Goal: Task Accomplishment & Management: Complete application form

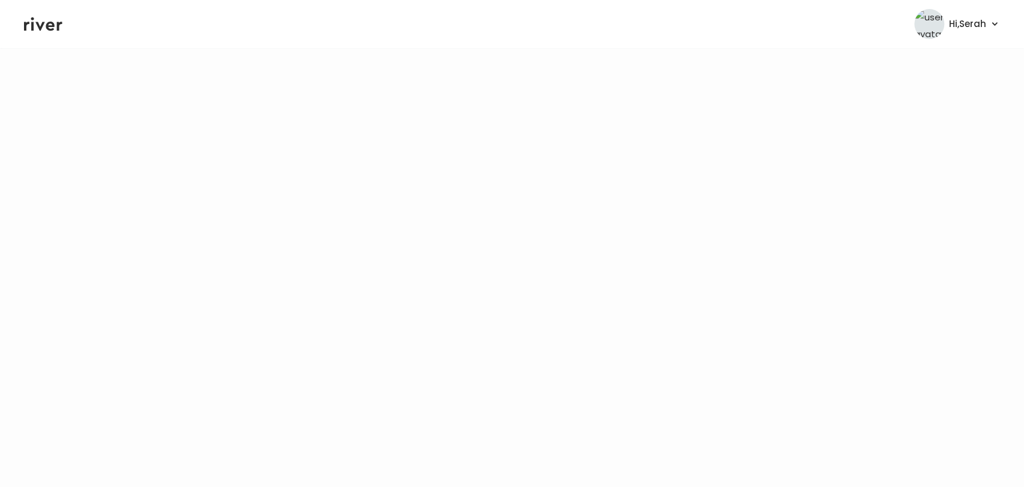
click at [37, 37] on header "Hi, Serah Profile Logout" at bounding box center [512, 24] width 1024 height 48
click at [39, 28] on icon at bounding box center [43, 24] width 38 height 14
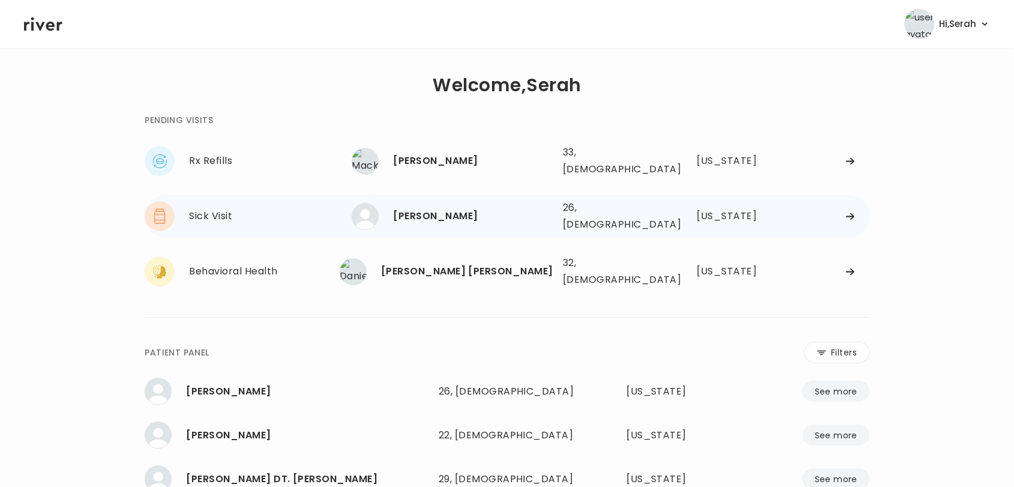
click at [422, 208] on div "[PERSON_NAME]" at bounding box center [473, 216] width 160 height 17
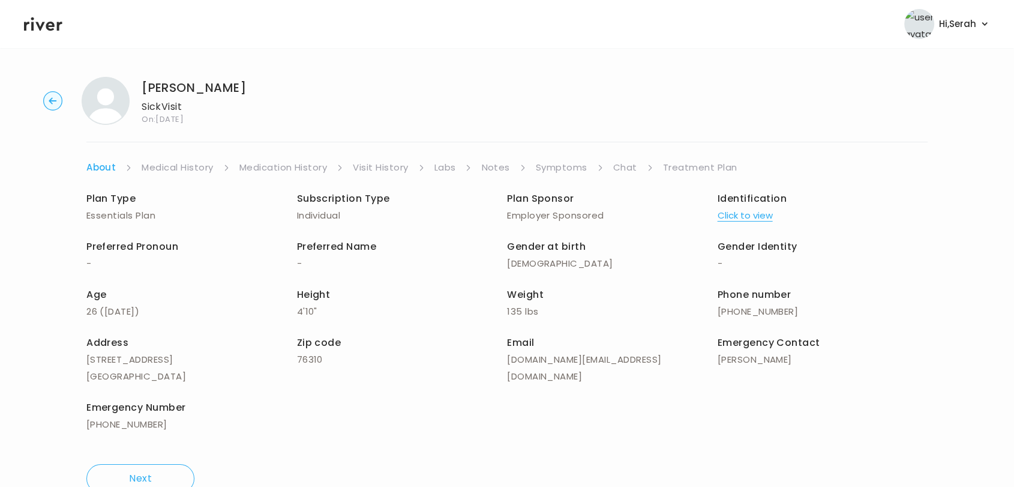
click at [382, 164] on link "Visit History" at bounding box center [380, 167] width 55 height 17
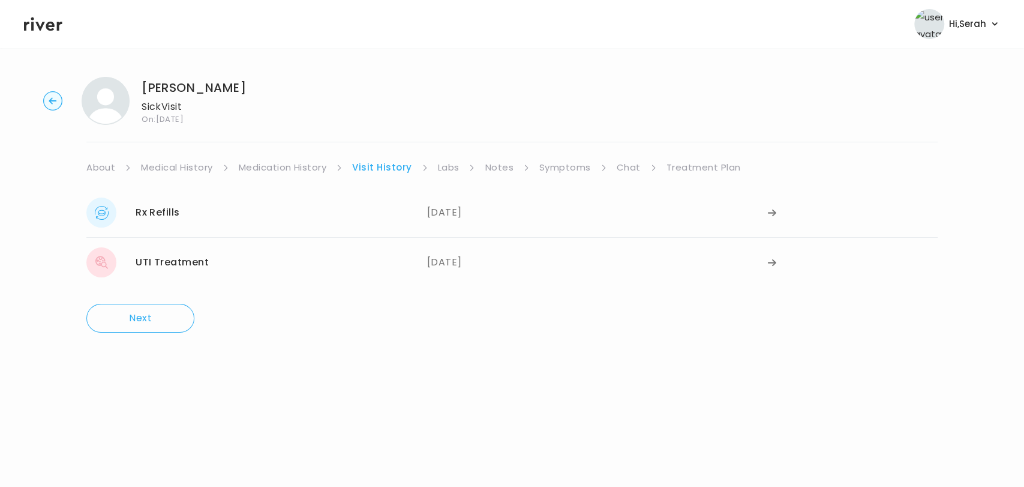
click at [298, 166] on link "Medication History" at bounding box center [283, 167] width 88 height 17
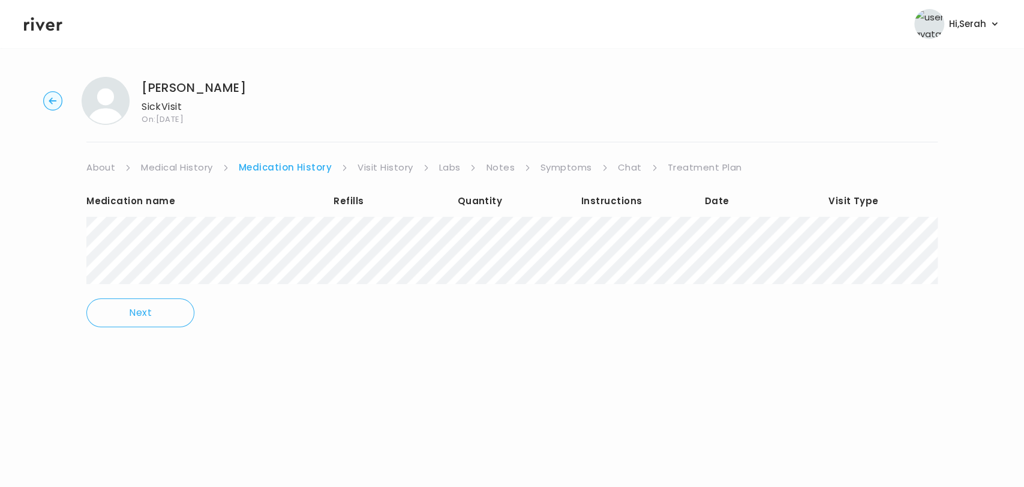
click at [561, 155] on div "[PERSON_NAME] Visit On: [DATE] About Medical History Medication History Visit H…" at bounding box center [512, 210] width 1024 height 286
click at [562, 160] on link "Symptoms" at bounding box center [567, 167] width 52 height 17
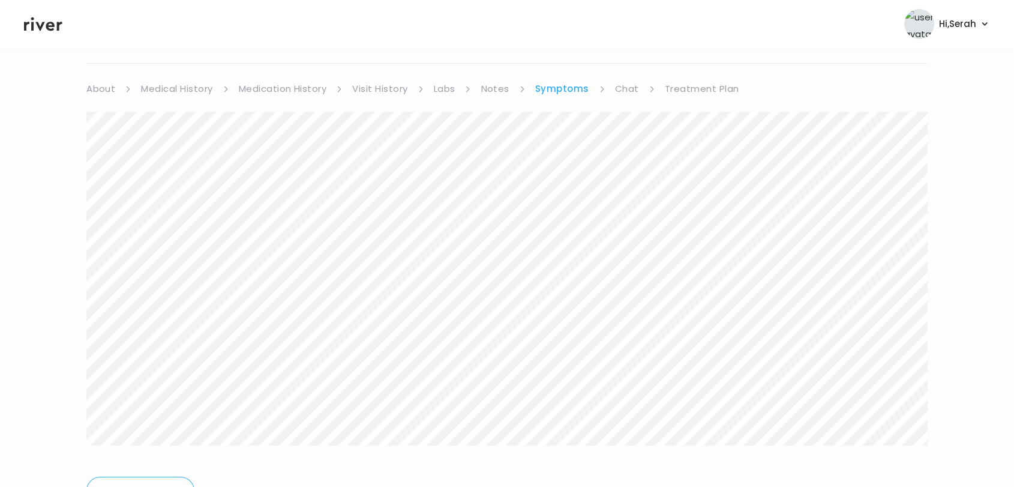
scroll to position [88, 0]
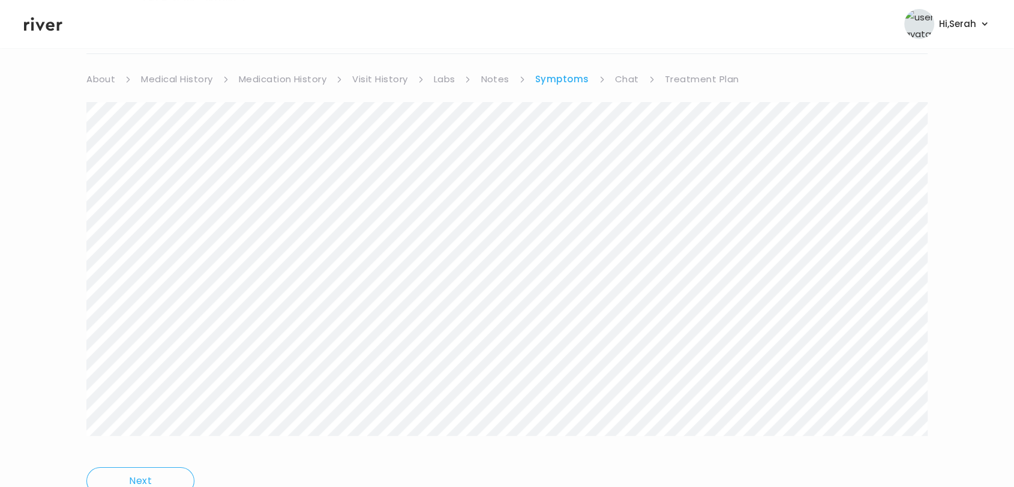
click at [618, 78] on link "Chat" at bounding box center [627, 79] width 24 height 17
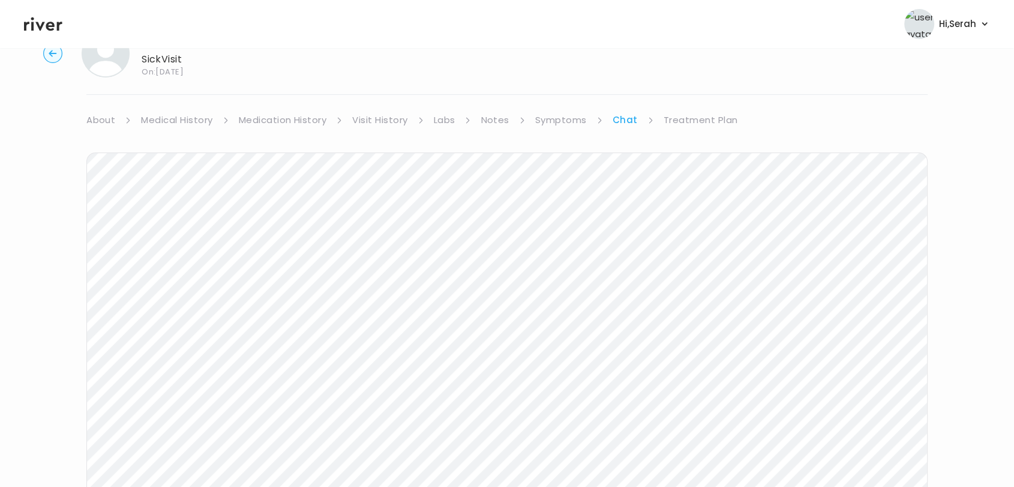
click at [47, 25] on icon at bounding box center [43, 24] width 38 height 14
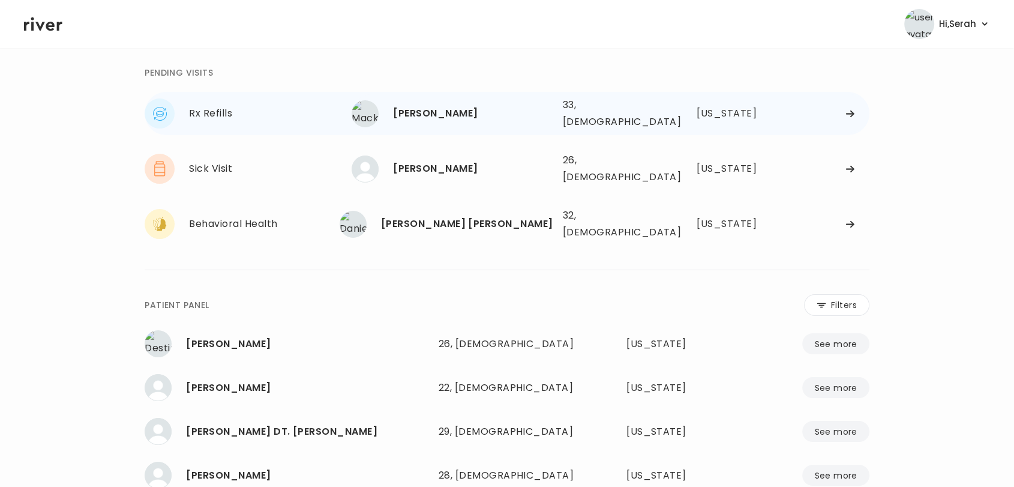
click at [421, 109] on div "[PERSON_NAME]" at bounding box center [473, 113] width 160 height 17
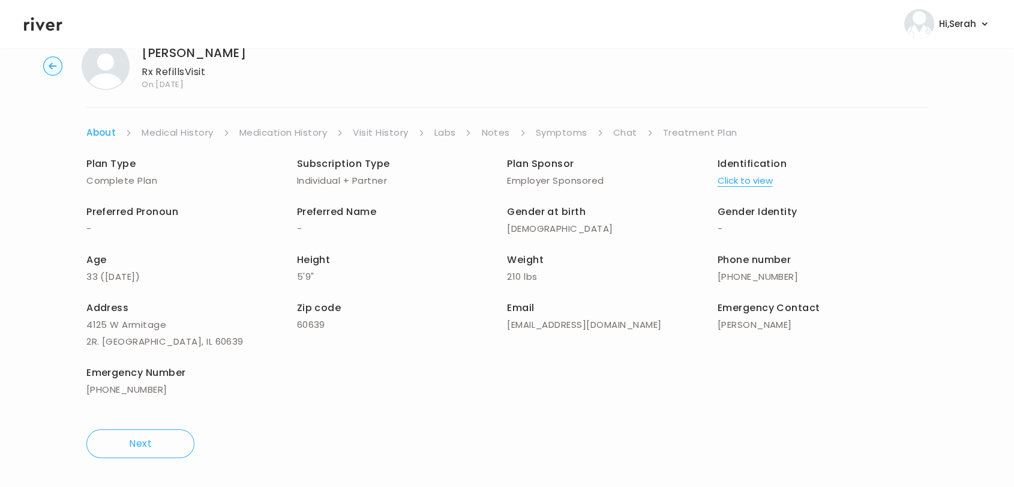
scroll to position [34, 0]
click at [565, 128] on link "Symptoms" at bounding box center [562, 133] width 52 height 17
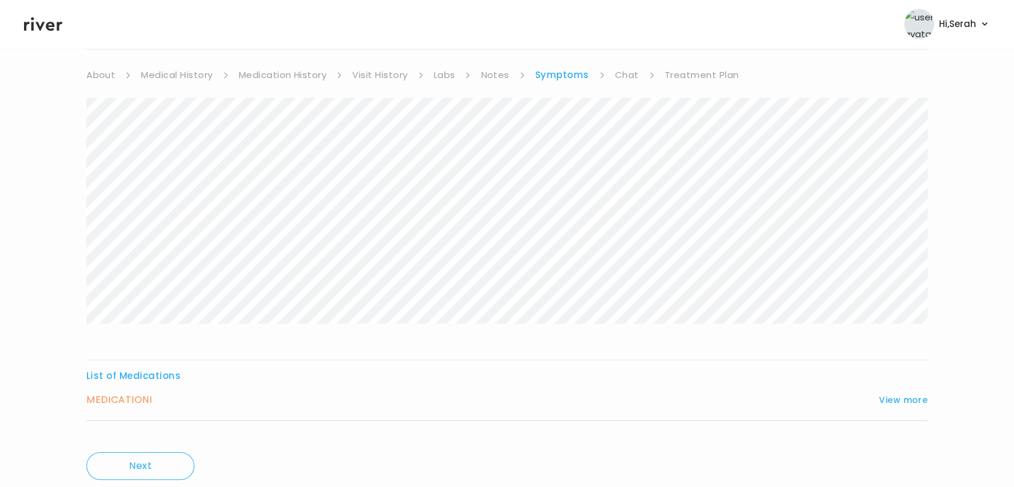
scroll to position [130, 0]
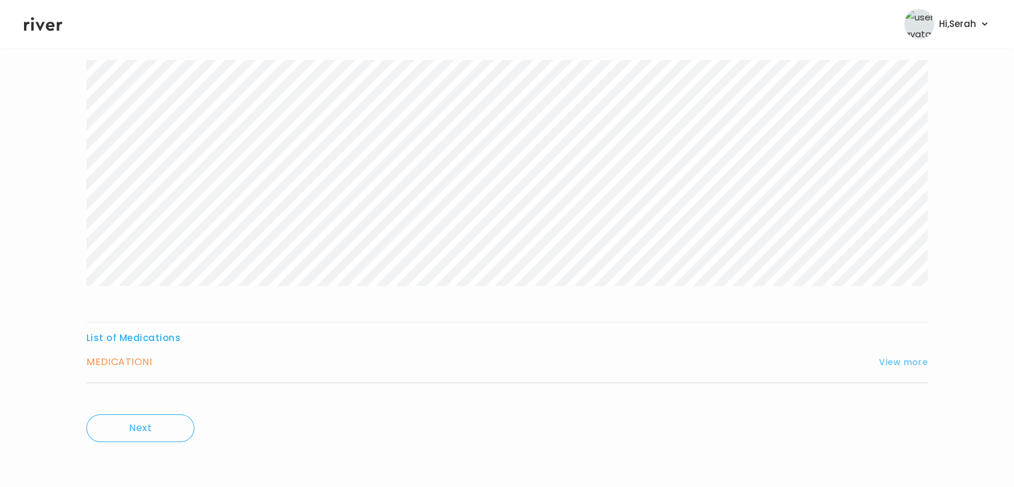
click at [918, 361] on button "View more" at bounding box center [903, 362] width 49 height 14
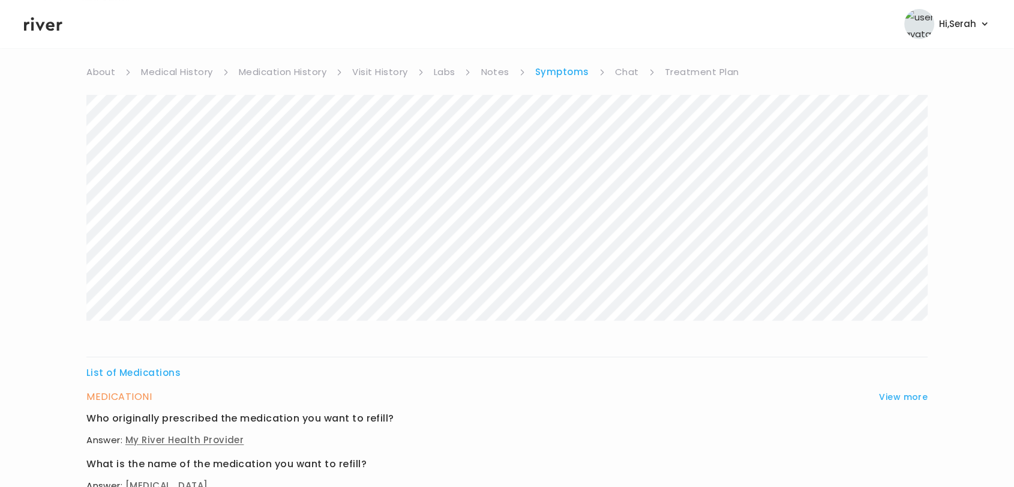
scroll to position [0, 0]
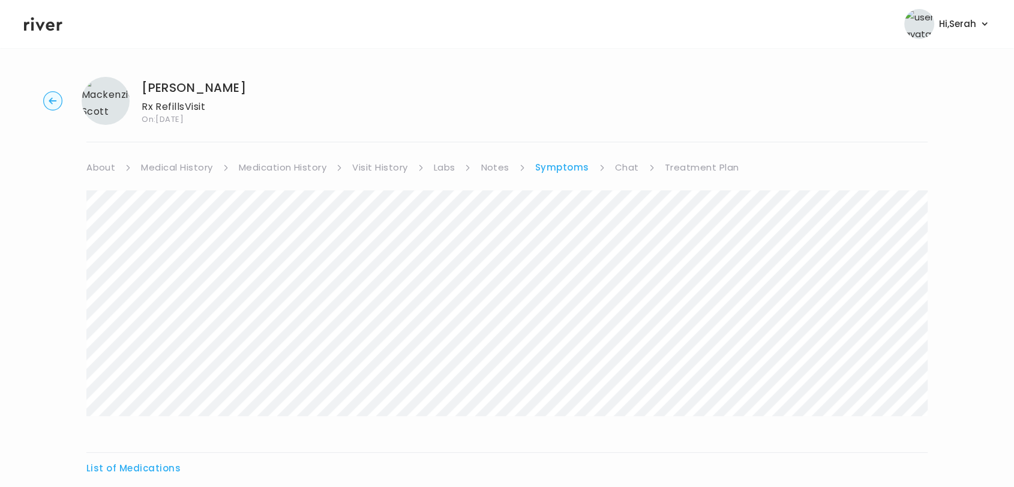
click at [261, 162] on link "Medication History" at bounding box center [283, 167] width 88 height 17
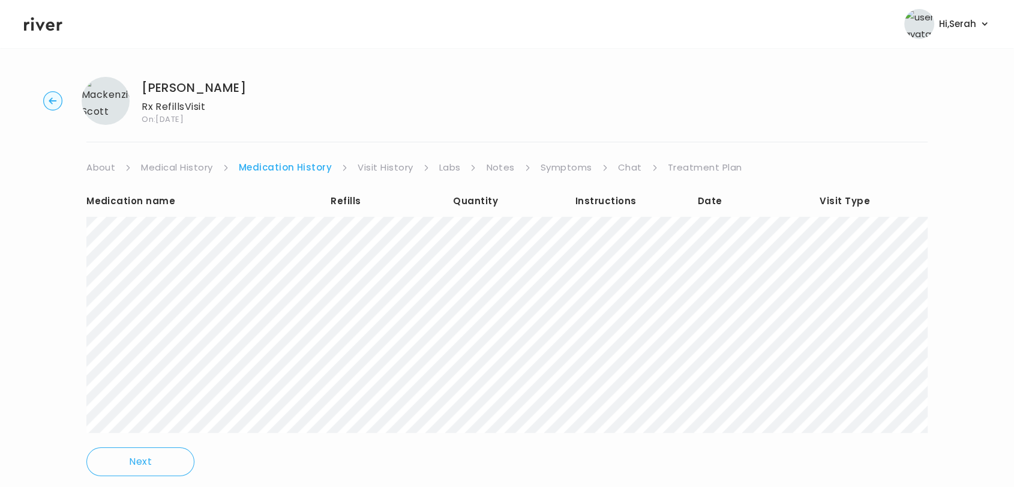
click at [182, 163] on link "Medical History" at bounding box center [176, 167] width 71 height 17
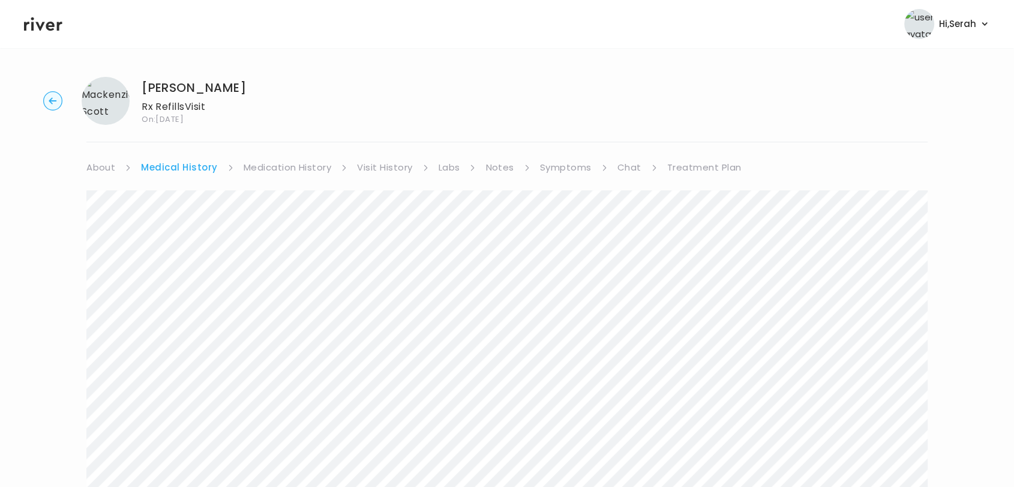
click at [103, 166] on link "About" at bounding box center [100, 167] width 29 height 17
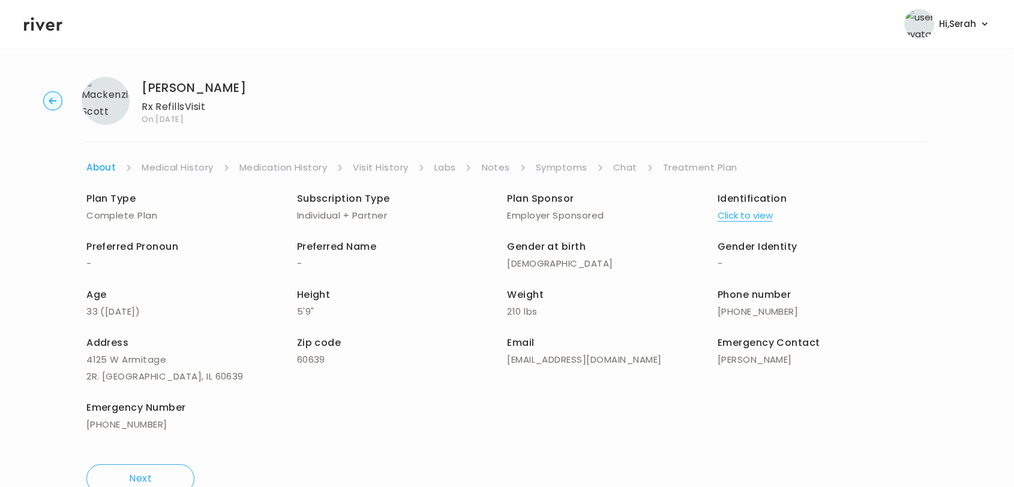
click at [733, 222] on button "Click to view" at bounding box center [745, 215] width 55 height 17
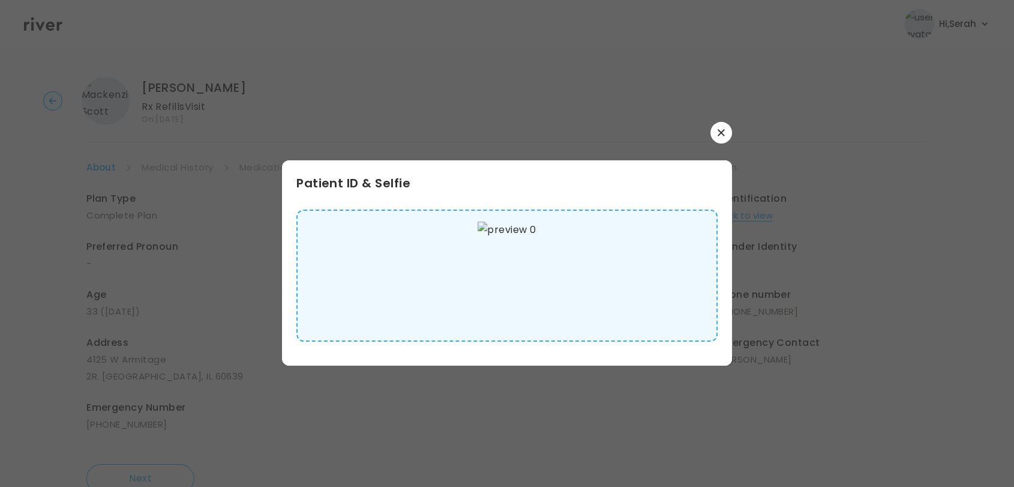
click at [515, 275] on img at bounding box center [507, 275] width 58 height 108
click at [718, 125] on button "button" at bounding box center [721, 133] width 22 height 22
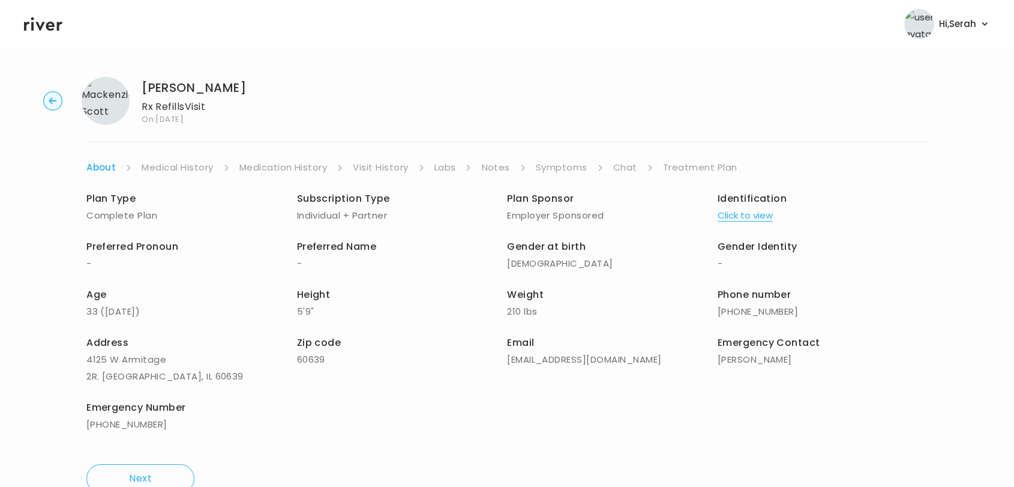
click at [624, 166] on link "Chat" at bounding box center [625, 167] width 24 height 17
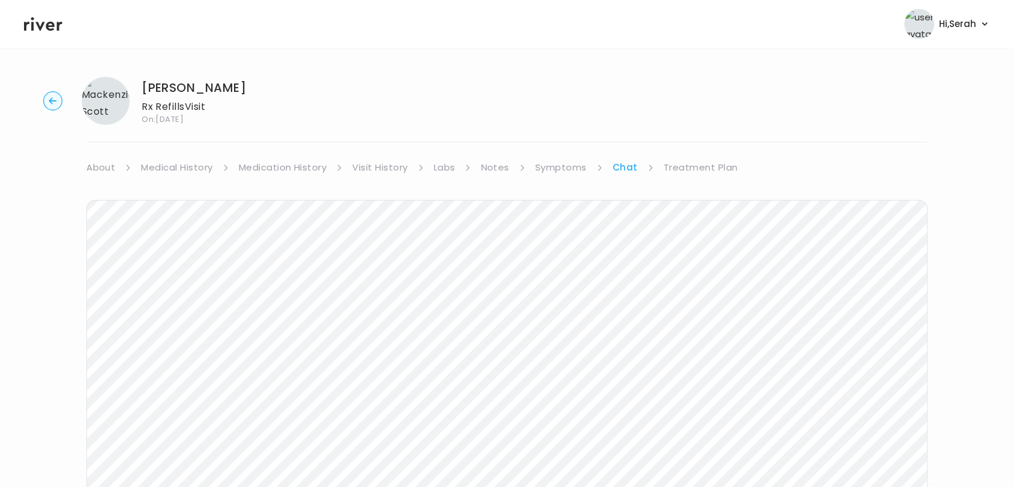
click at [690, 163] on link "Treatment Plan" at bounding box center [701, 167] width 74 height 17
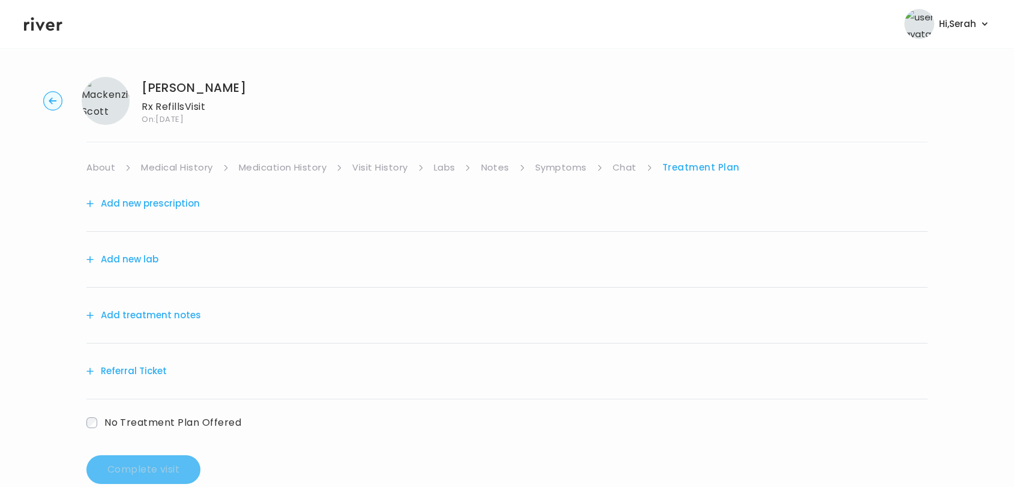
click at [159, 202] on button "Add new prescription" at bounding box center [142, 203] width 113 height 17
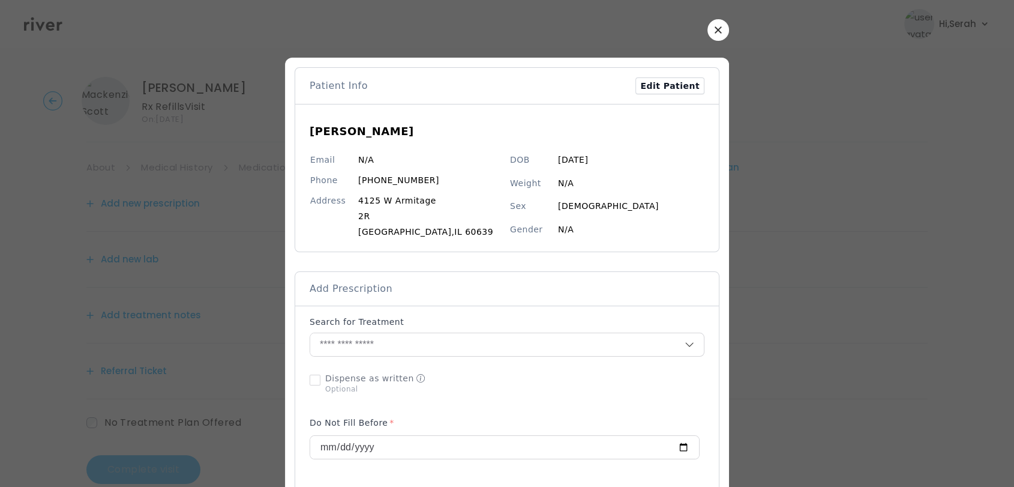
click at [713, 34] on button "button" at bounding box center [718, 30] width 22 height 22
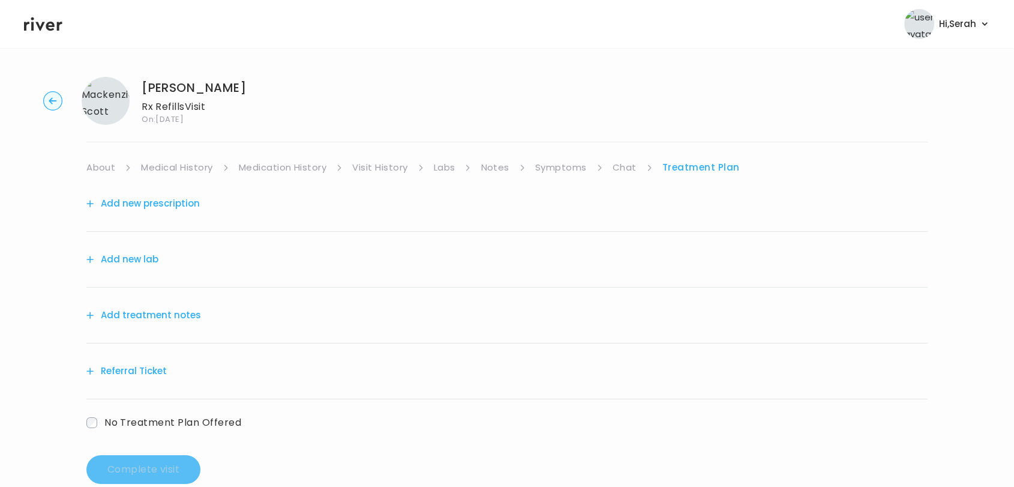
click at [628, 164] on link "Chat" at bounding box center [625, 167] width 24 height 17
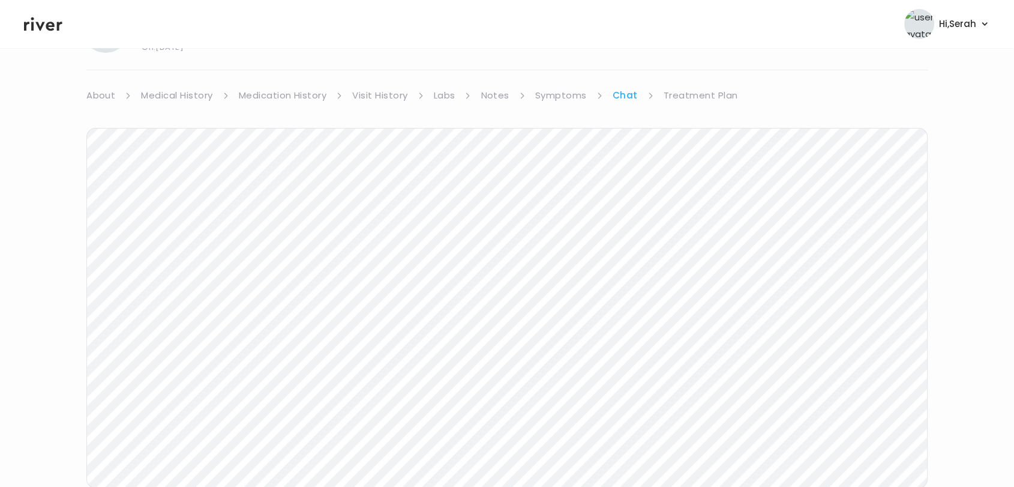
scroll to position [71, 0]
click at [560, 89] on link "Symptoms" at bounding box center [561, 96] width 52 height 17
click at [683, 95] on link "Treatment Plan" at bounding box center [702, 96] width 74 height 17
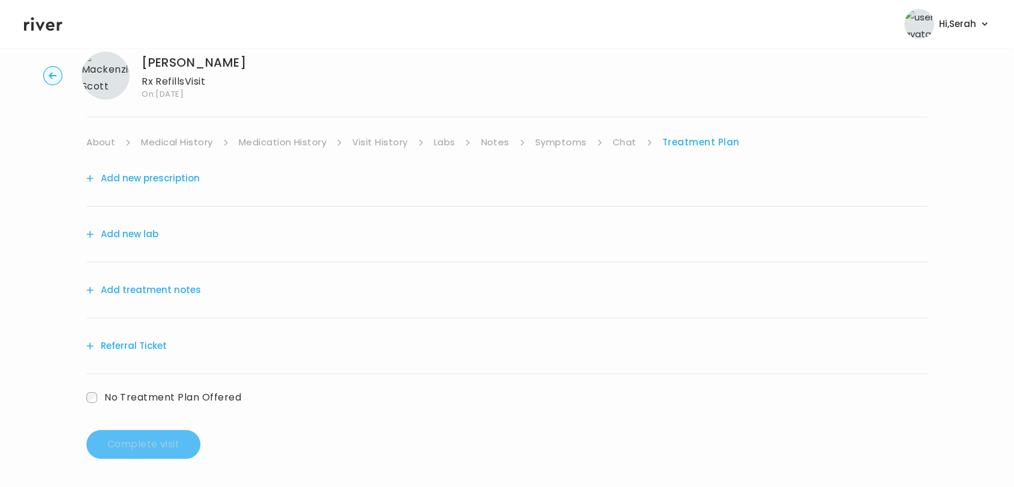
click at [145, 175] on button "Add new prescription" at bounding box center [142, 178] width 113 height 17
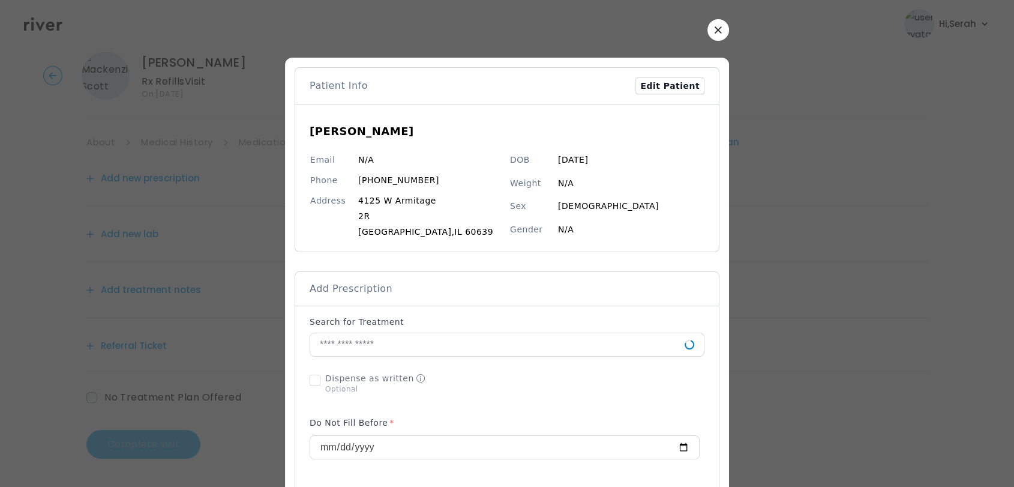
drag, startPoint x: 145, startPoint y: 175, endPoint x: 348, endPoint y: 379, distance: 288.5
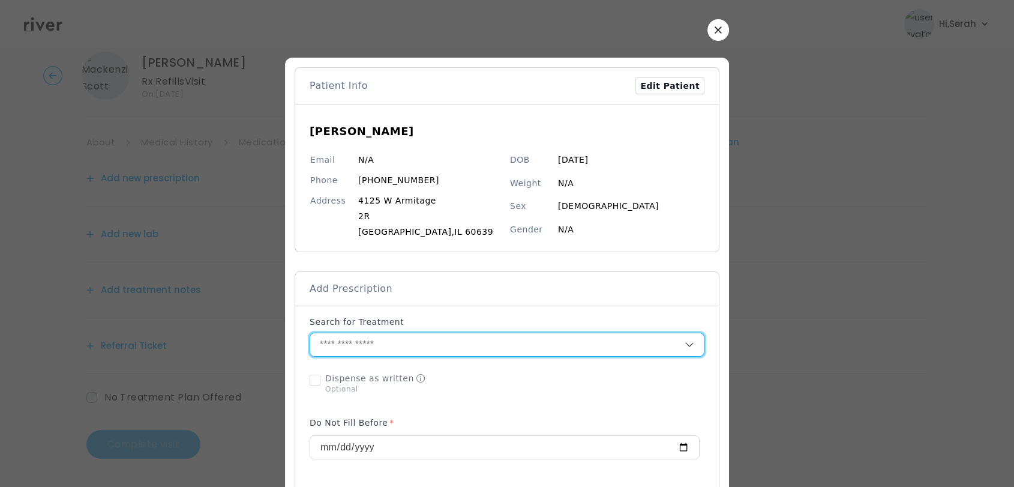
click at [373, 346] on input "text" at bounding box center [497, 344] width 374 height 23
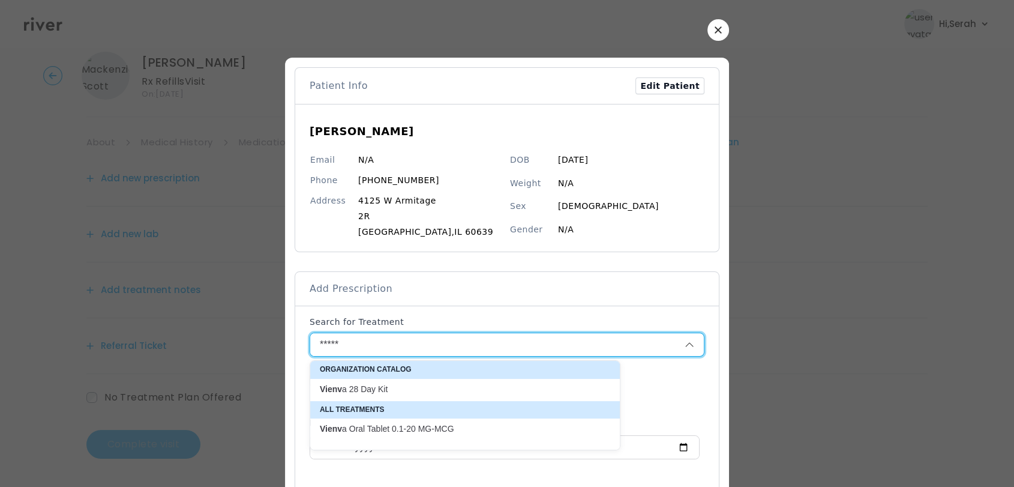
click at [371, 389] on p "Vienv a 28 Day Kit" at bounding box center [458, 388] width 276 height 11
type input "**********"
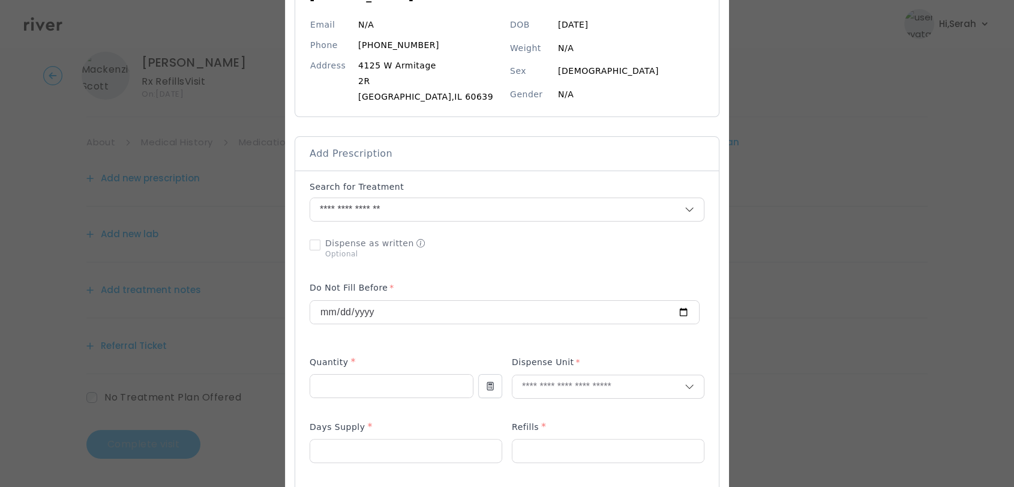
scroll to position [140, 0]
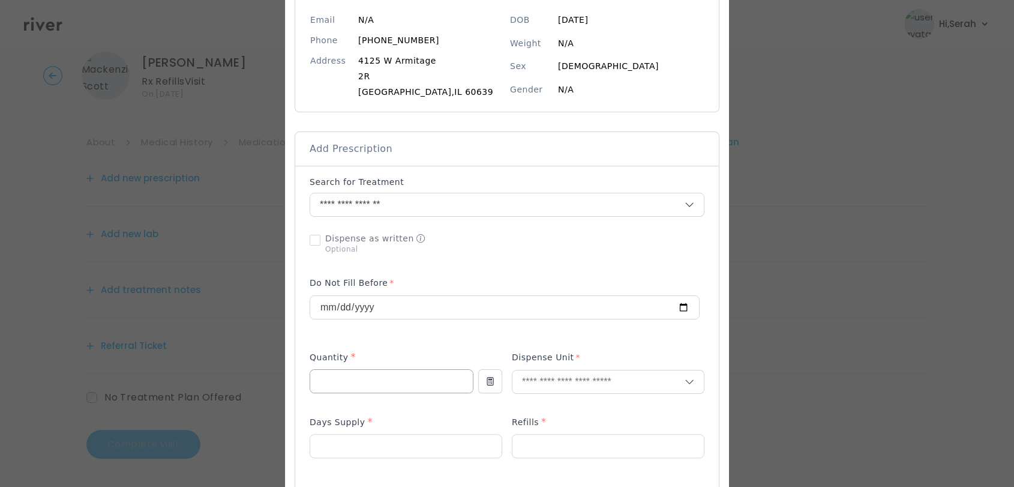
click at [373, 383] on input "number" at bounding box center [391, 381] width 163 height 23
type input "**"
type input "***"
click at [534, 406] on p "Tablet" at bounding box center [608, 406] width 158 height 17
click at [427, 457] on div at bounding box center [406, 446] width 193 height 24
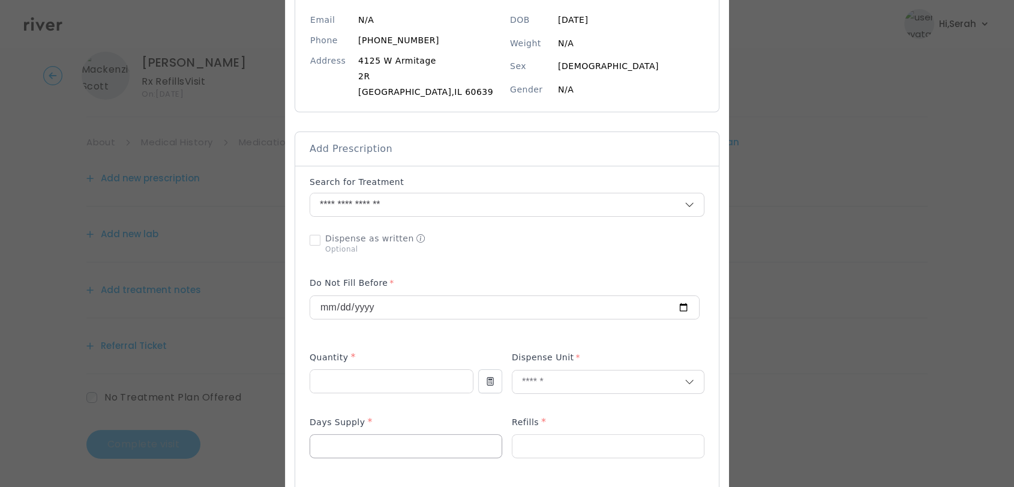
click at [431, 440] on input "number" at bounding box center [405, 445] width 191 height 23
type input "**"
click at [555, 447] on input "number" at bounding box center [607, 445] width 191 height 23
type input "*"
click at [518, 400] on p at bounding box center [608, 401] width 193 height 13
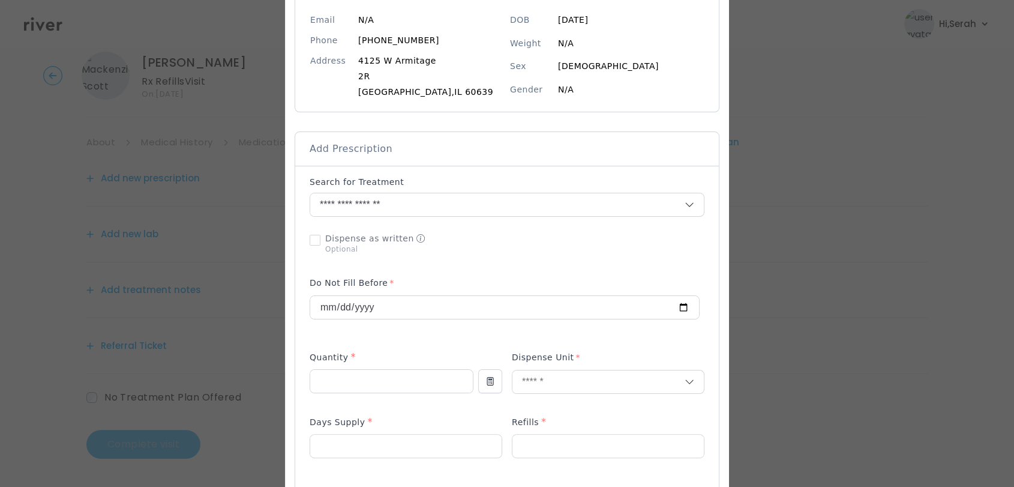
click at [501, 407] on div "Add Prescription to Order" at bounding box center [507, 469] width 395 height 587
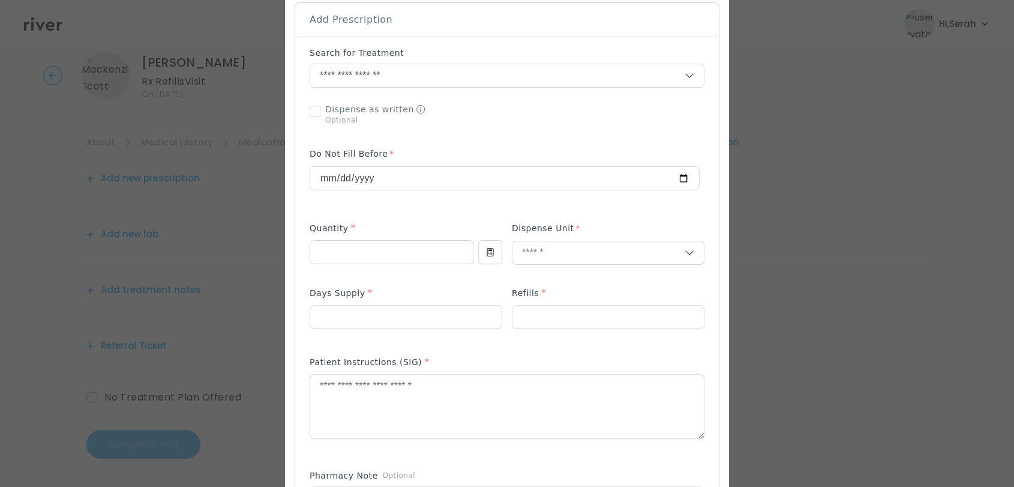
scroll to position [276, 0]
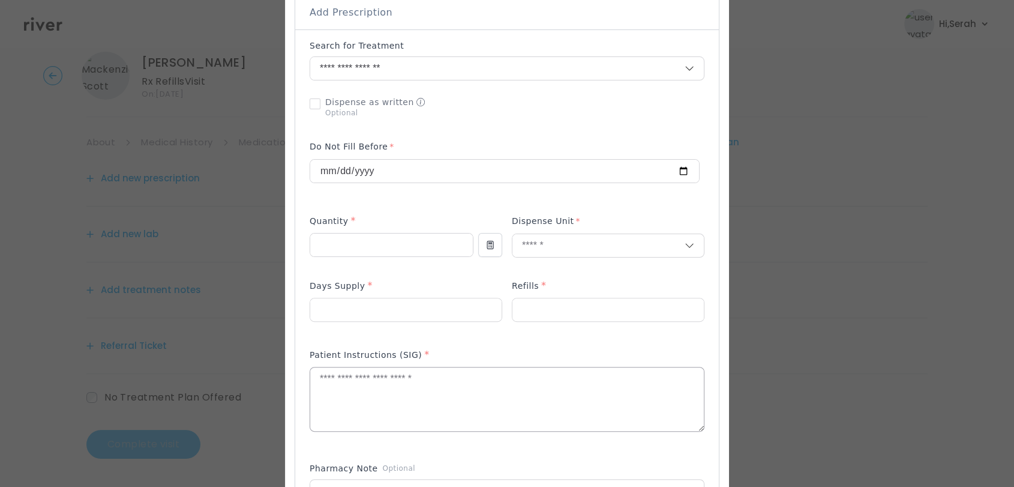
click at [487, 394] on textarea at bounding box center [507, 399] width 394 height 64
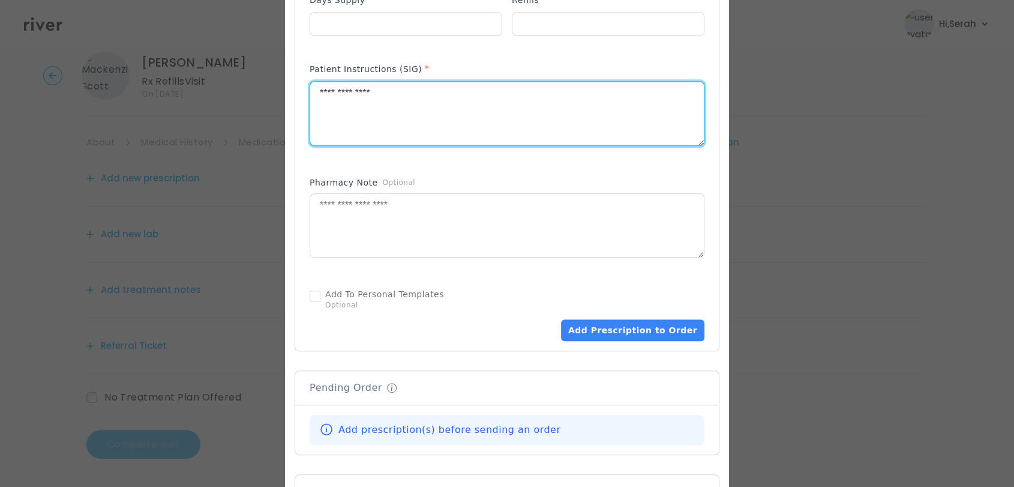
scroll to position [579, 0]
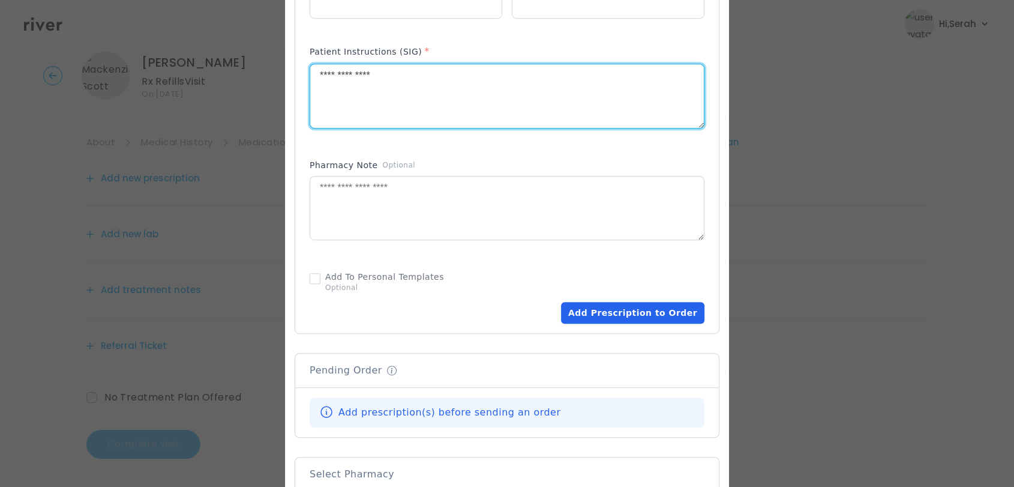
type textarea "**********"
click at [646, 302] on button "Add Prescription to Order" at bounding box center [632, 313] width 143 height 22
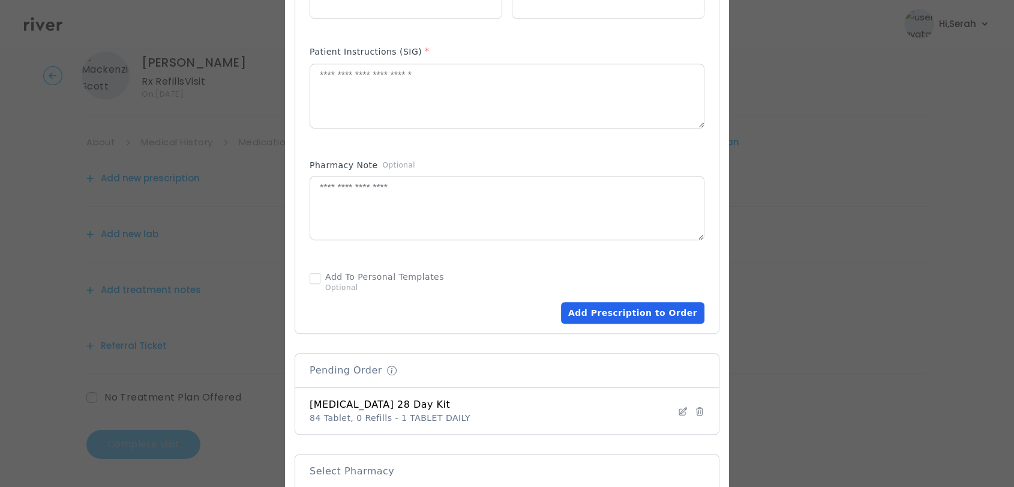
scroll to position [769, 0]
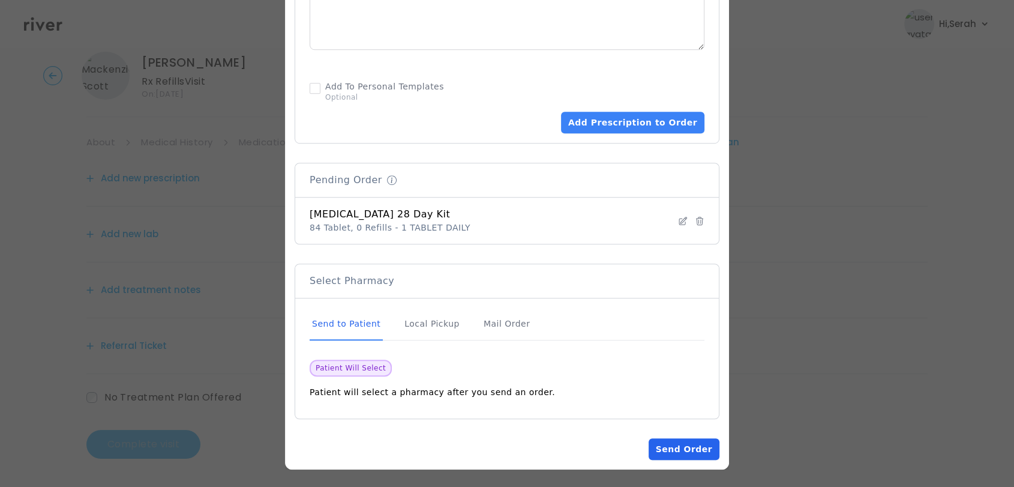
click at [677, 443] on button "Send Order" at bounding box center [684, 449] width 71 height 22
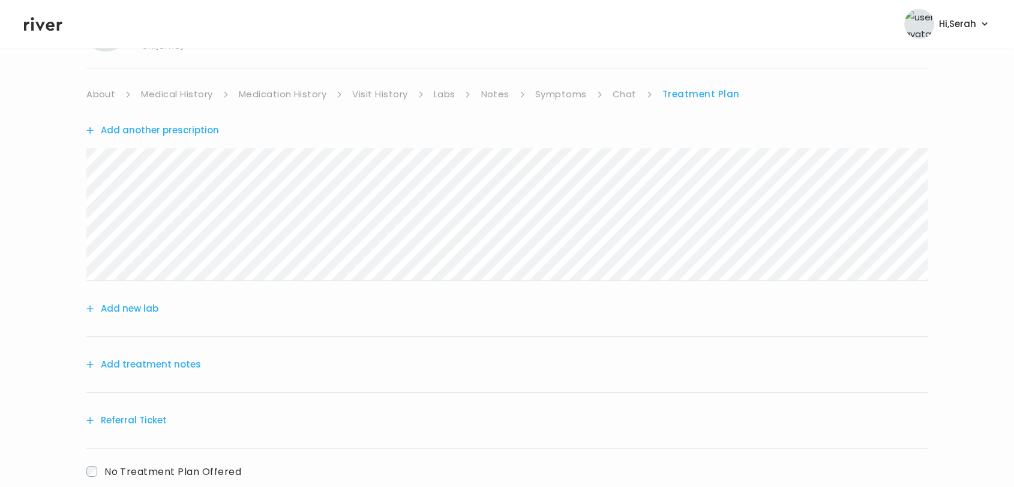
scroll to position [74, 0]
click at [180, 361] on button "Add treatment notes" at bounding box center [143, 363] width 115 height 17
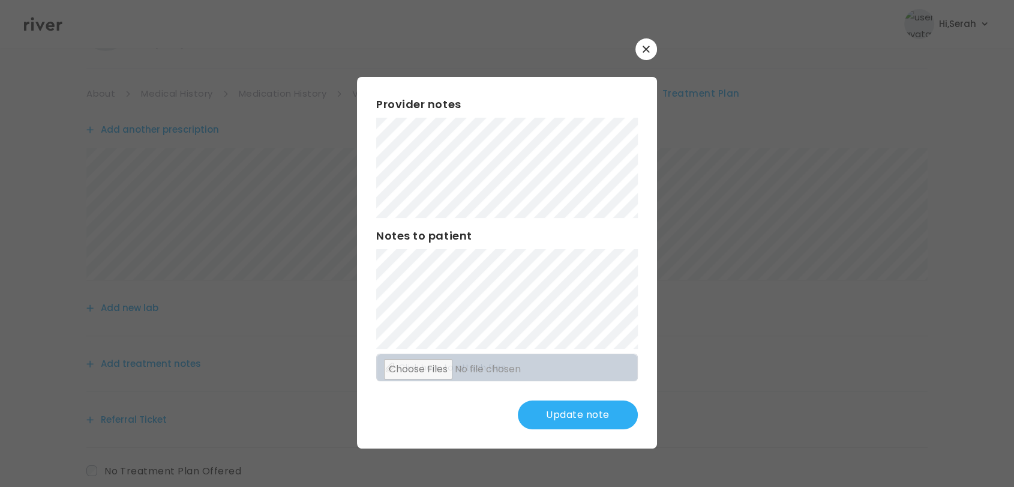
click at [460, 94] on div "Provider notes Notes to patient Click here to attach files Update note" at bounding box center [507, 262] width 300 height 371
click at [580, 407] on button "Update note" at bounding box center [578, 414] width 120 height 29
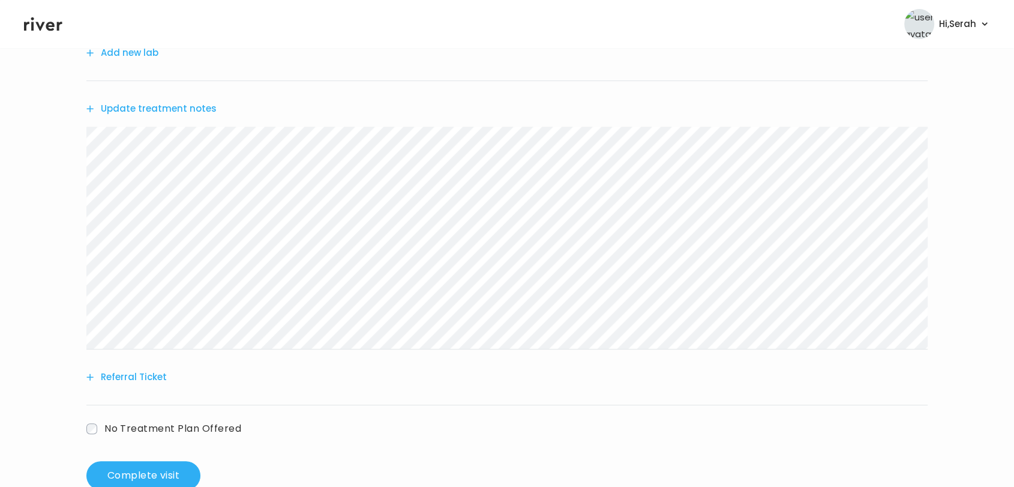
scroll to position [360, 0]
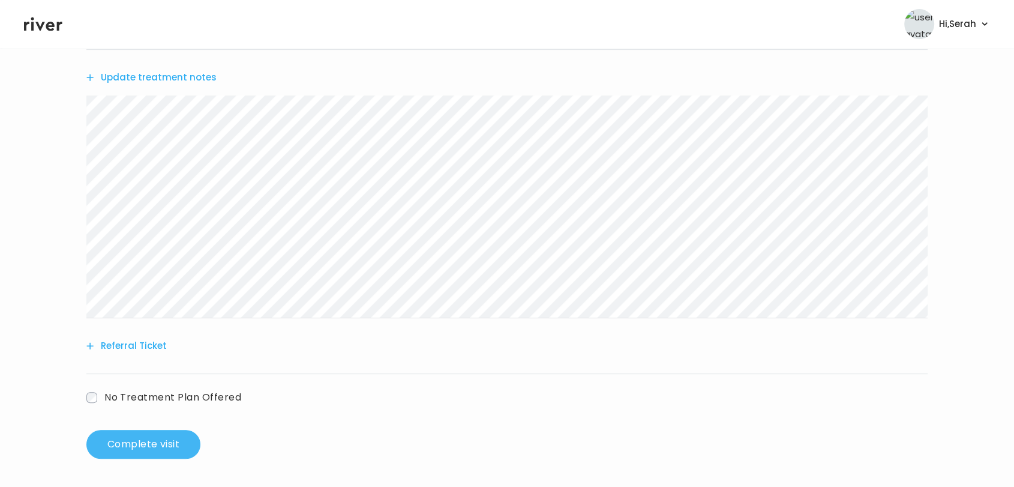
click at [146, 430] on button "Complete visit" at bounding box center [143, 444] width 114 height 29
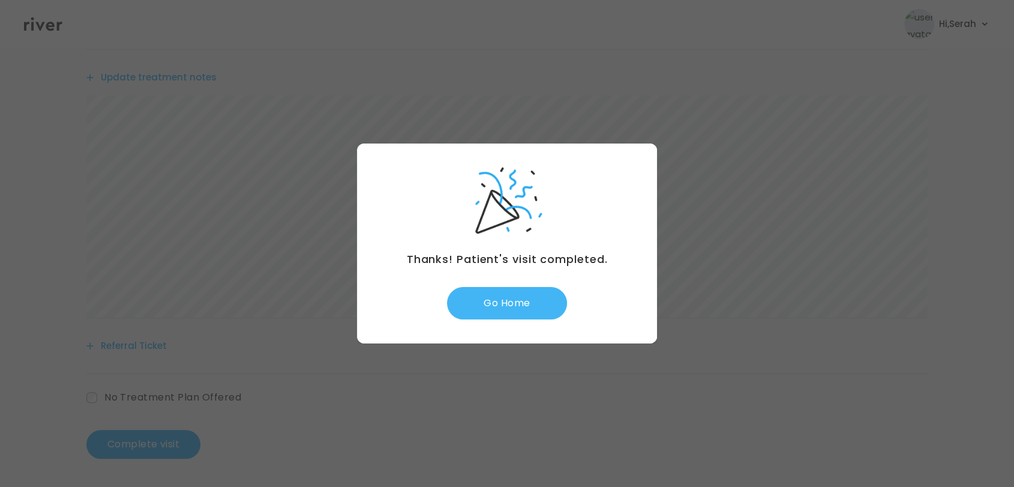
click at [525, 306] on button "Go Home" at bounding box center [507, 303] width 120 height 32
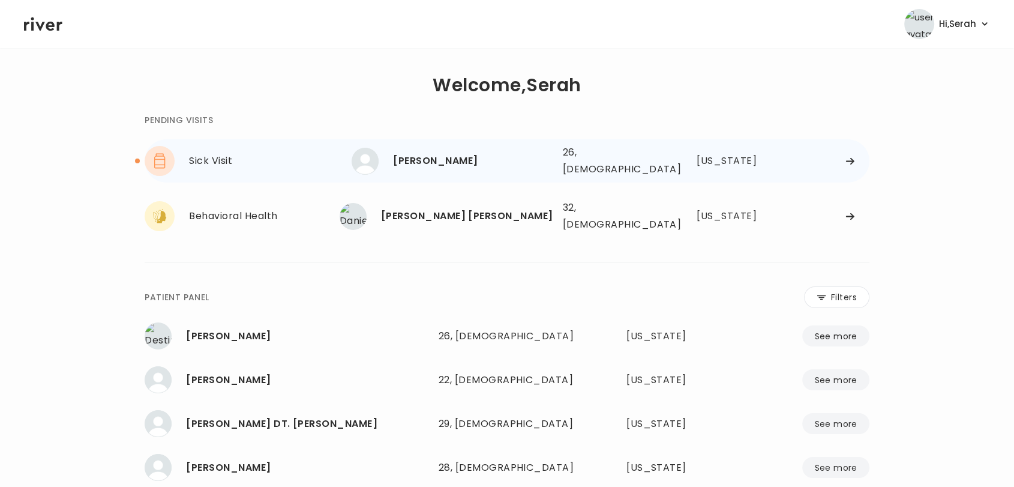
click at [427, 160] on div "[PERSON_NAME]" at bounding box center [473, 160] width 160 height 17
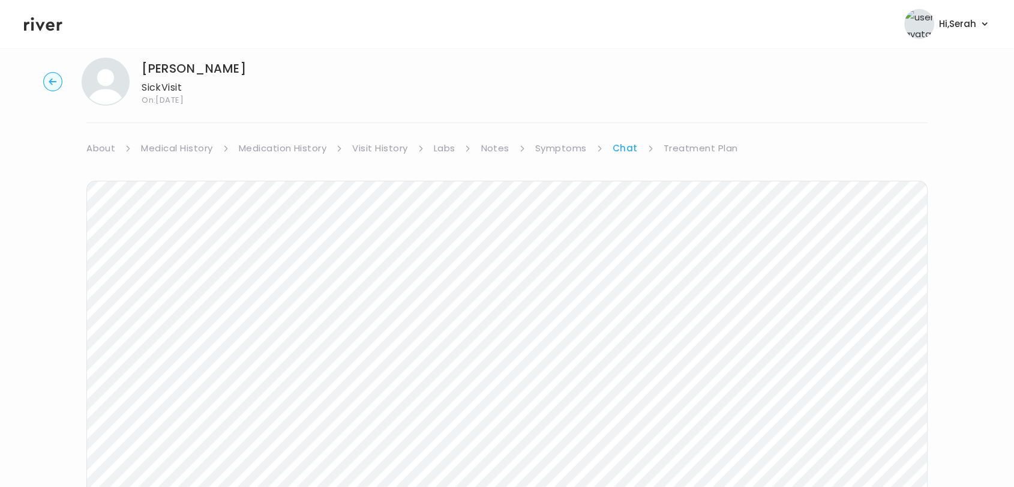
scroll to position [180, 0]
